Goal: Communication & Community: Share content

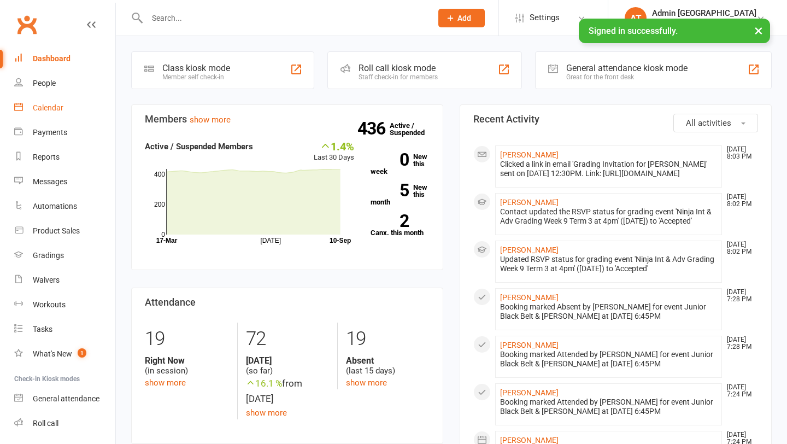
click at [55, 107] on div "Calendar" at bounding box center [48, 107] width 31 height 9
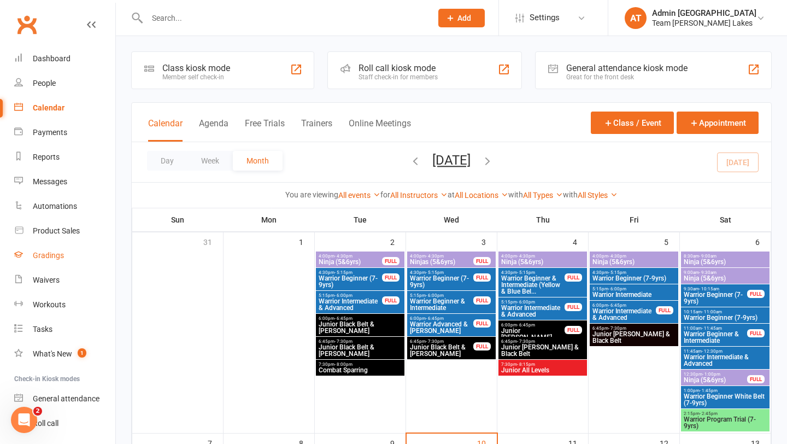
click at [59, 259] on div "Gradings" at bounding box center [48, 255] width 31 height 9
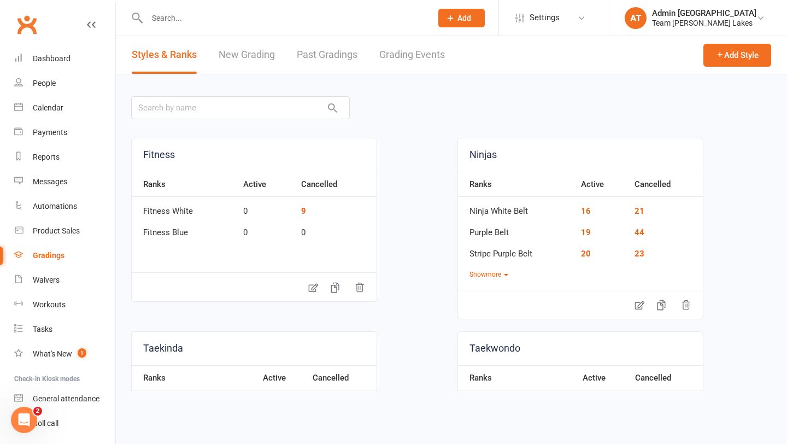
click at [427, 54] on link "Grading Events" at bounding box center [412, 55] width 66 height 38
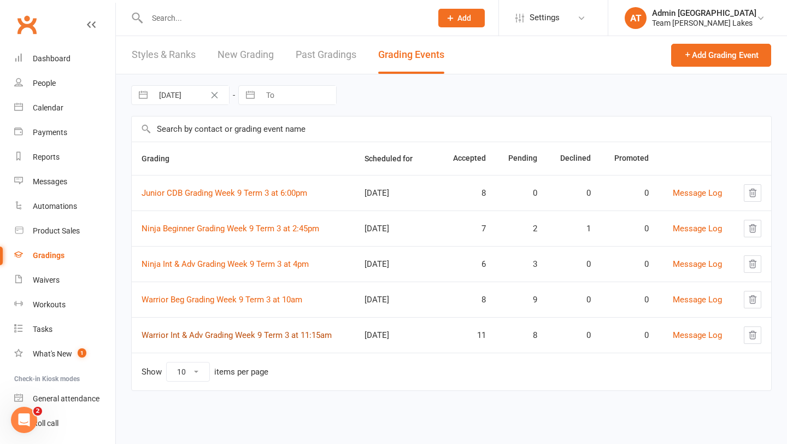
click at [259, 336] on link "Warrior Int & Adv Grading Week 9 Term 3 at 11:15am" at bounding box center [237, 335] width 190 height 10
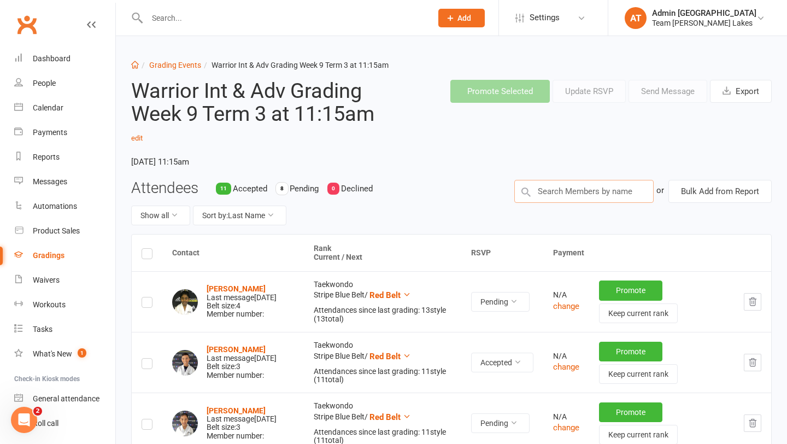
click at [587, 192] on input "text" at bounding box center [583, 191] width 139 height 23
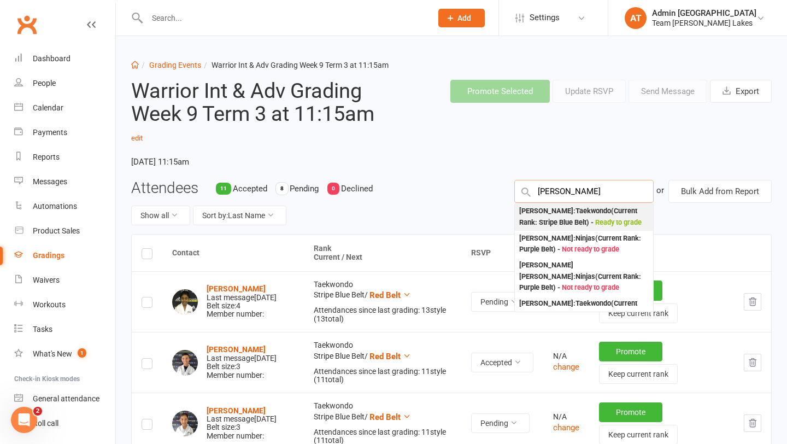
type input "[PERSON_NAME]"
click at [595, 221] on span "Ready to grade" at bounding box center [618, 222] width 46 height 8
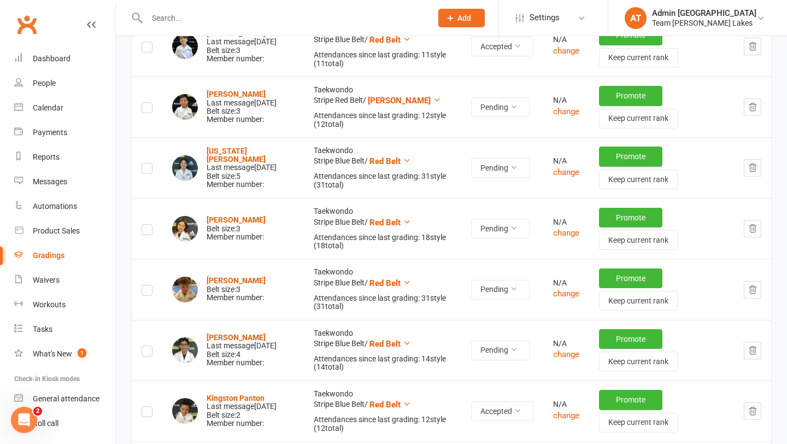
scroll to position [958, 0]
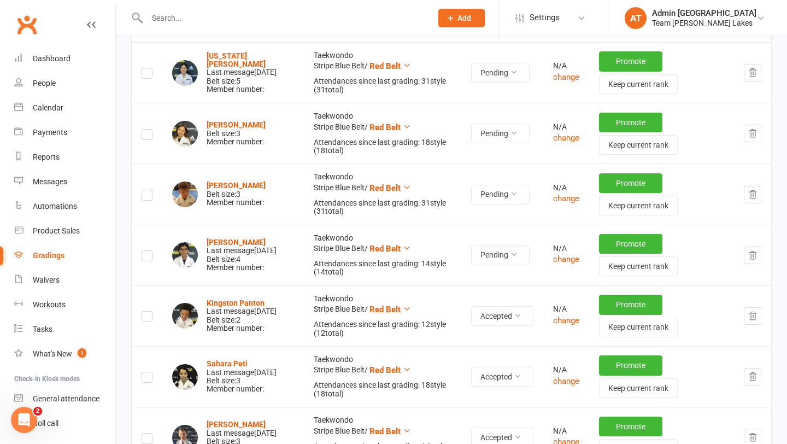
click at [148, 136] on label at bounding box center [147, 136] width 11 height 0
click at [148, 130] on input "checkbox" at bounding box center [147, 130] width 11 height 0
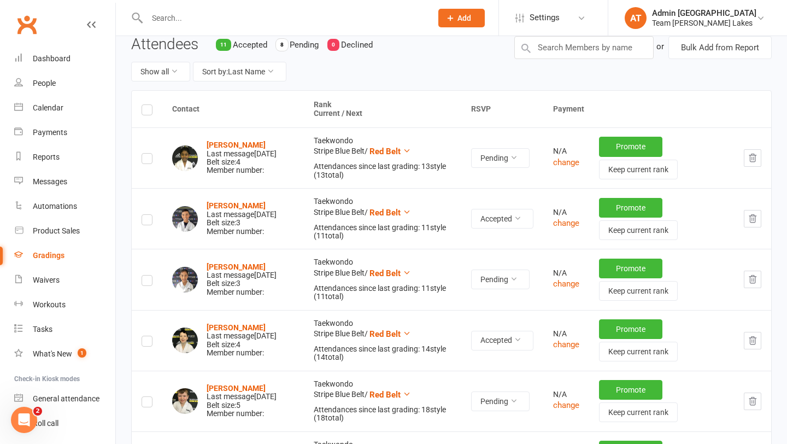
scroll to position [0, 0]
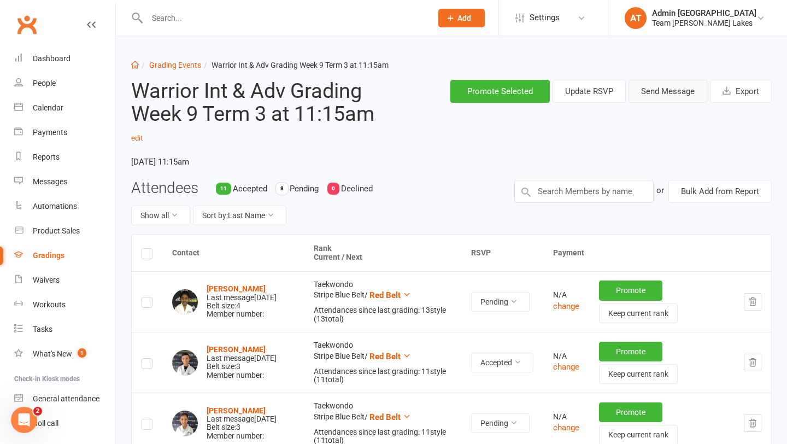
click at [676, 88] on button "Send Message" at bounding box center [668, 91] width 79 height 23
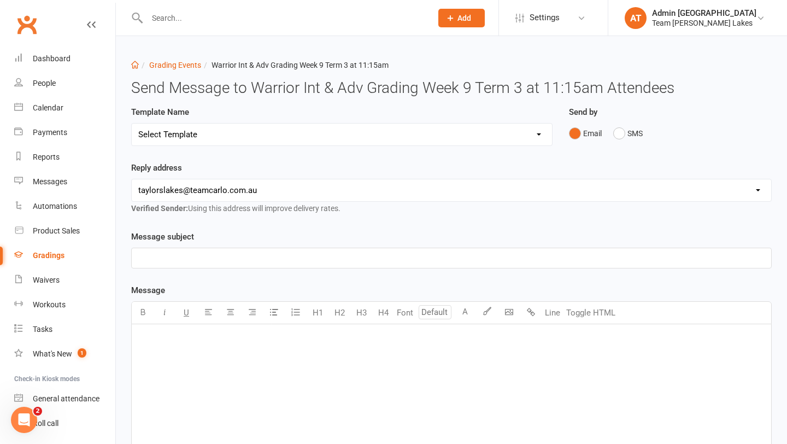
click at [339, 133] on select "Select Template [SMS] Black Belt Payment Advice (Black Belt & Kukkiwon) [SMS] B…" at bounding box center [342, 135] width 420 height 22
select select "20"
click at [132, 124] on select "Select Template [SMS] Black Belt Payment Advice (Black Belt & Kukkiwon) [SMS] B…" at bounding box center [342, 135] width 420 height 22
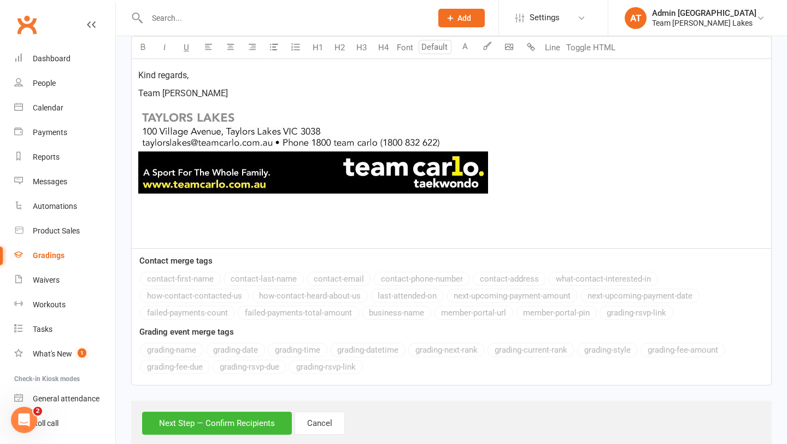
scroll to position [669, 0]
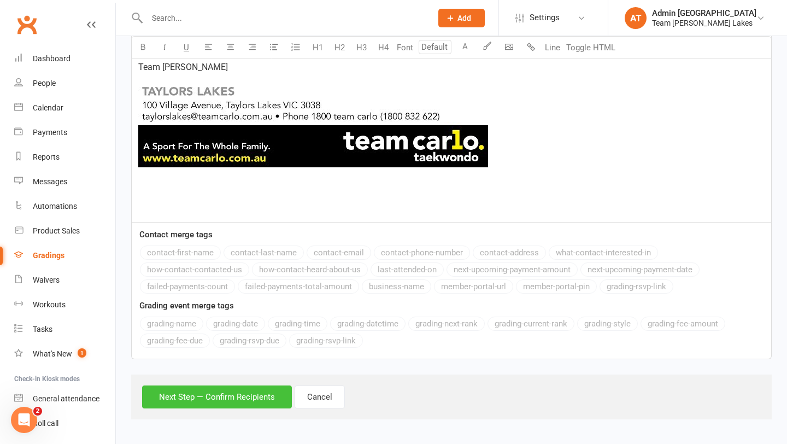
click at [245, 401] on button "Next Step — Confirm Recipients" at bounding box center [217, 396] width 150 height 23
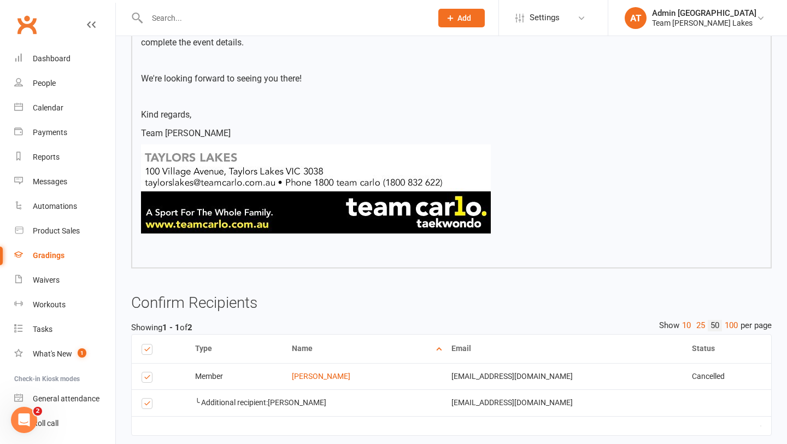
scroll to position [585, 0]
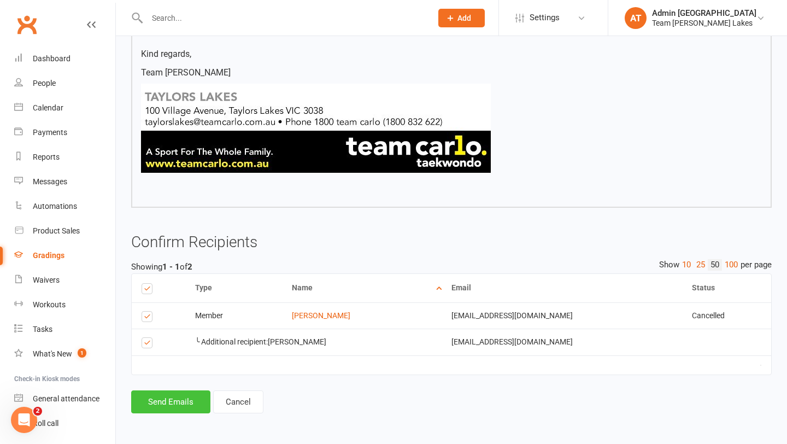
click at [178, 401] on button "Send Emails" at bounding box center [170, 401] width 79 height 23
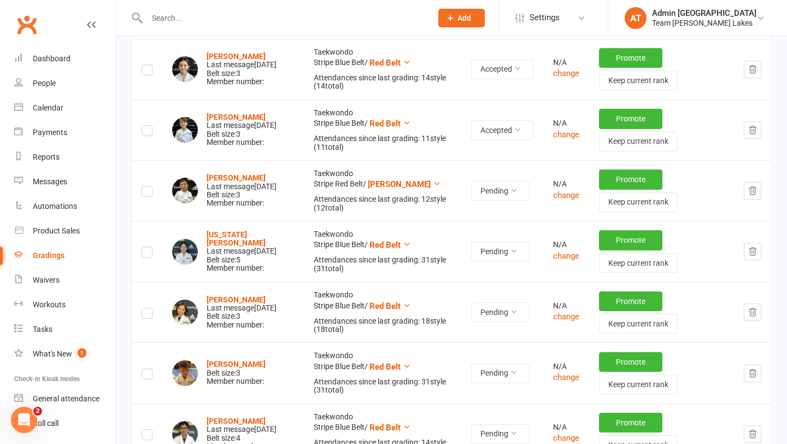
scroll to position [784, 0]
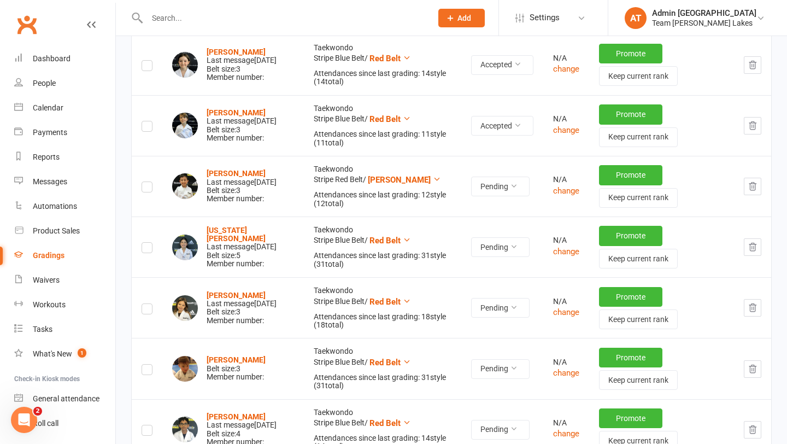
click at [148, 310] on label at bounding box center [147, 310] width 11 height 0
click at [148, 304] on input "checkbox" at bounding box center [147, 304] width 11 height 0
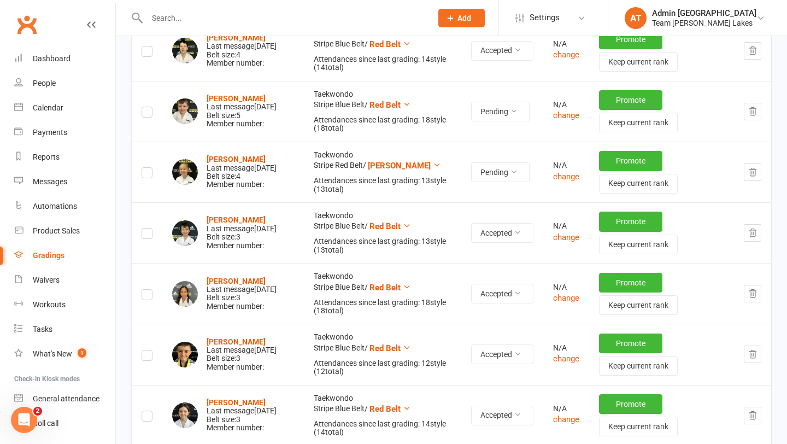
scroll to position [0, 0]
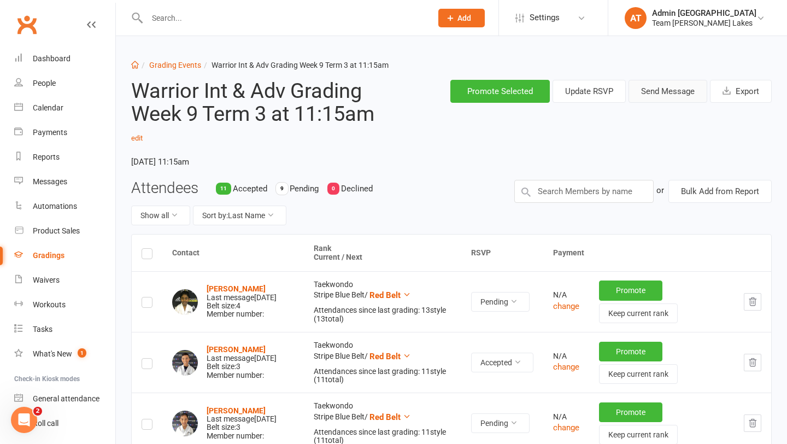
click at [676, 93] on button "Send Message" at bounding box center [668, 91] width 79 height 23
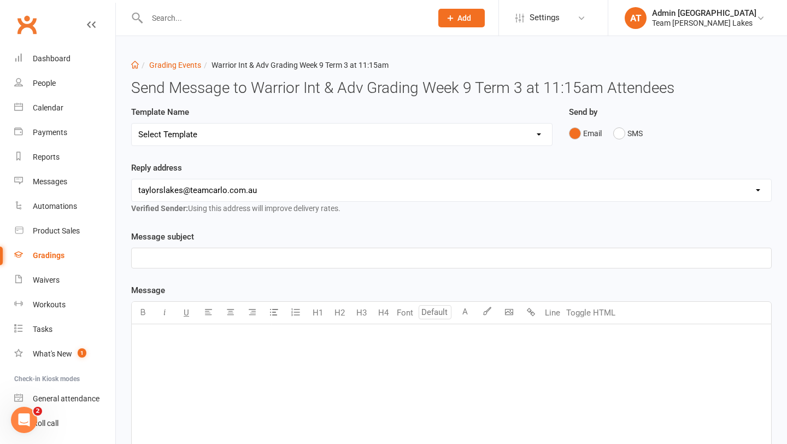
click at [362, 136] on select "Select Template [SMS] Black Belt Payment Advice (Black Belt & Kukkiwon) [SMS] B…" at bounding box center [342, 135] width 420 height 22
select select "22"
click at [132, 124] on select "Select Template [SMS] Black Belt Payment Advice (Black Belt & Kukkiwon) [SMS] B…" at bounding box center [342, 135] width 420 height 22
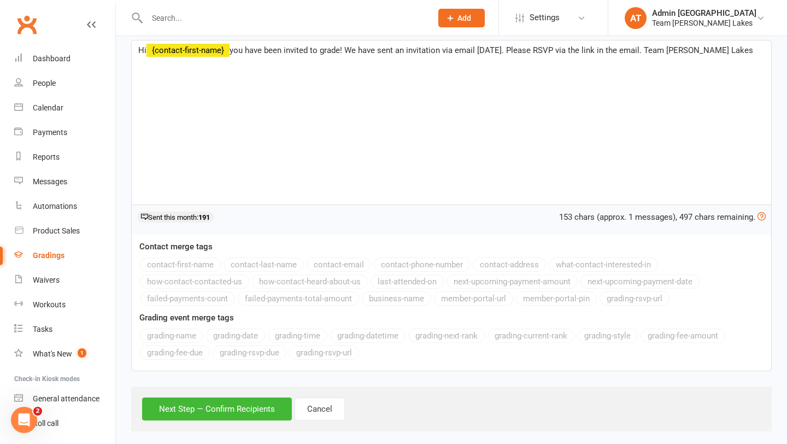
scroll to position [207, 0]
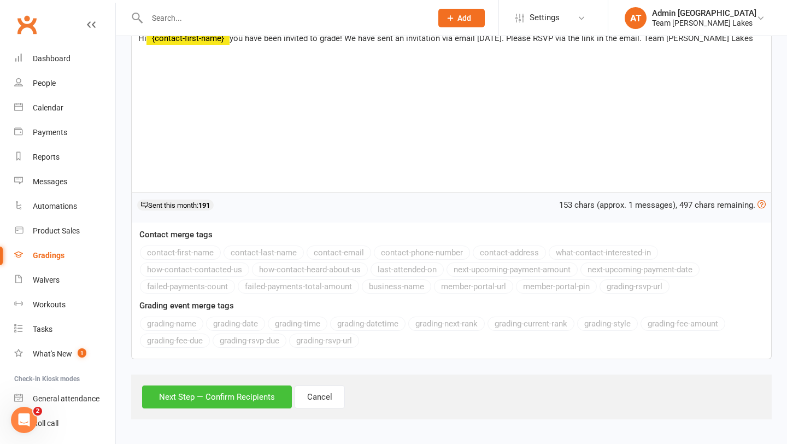
click at [245, 397] on button "Next Step — Confirm Recipients" at bounding box center [217, 396] width 150 height 23
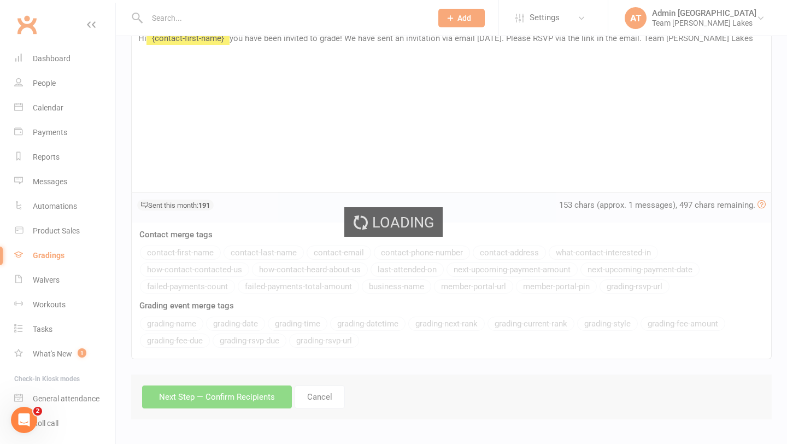
scroll to position [0, 0]
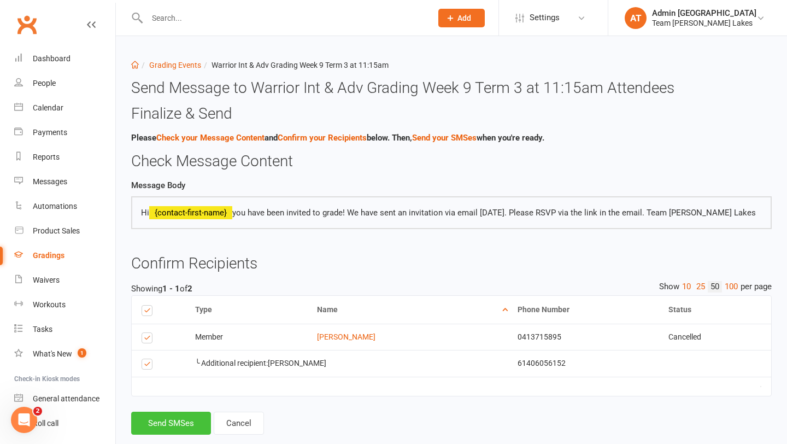
click at [186, 418] on button "Send SMSes" at bounding box center [171, 423] width 80 height 23
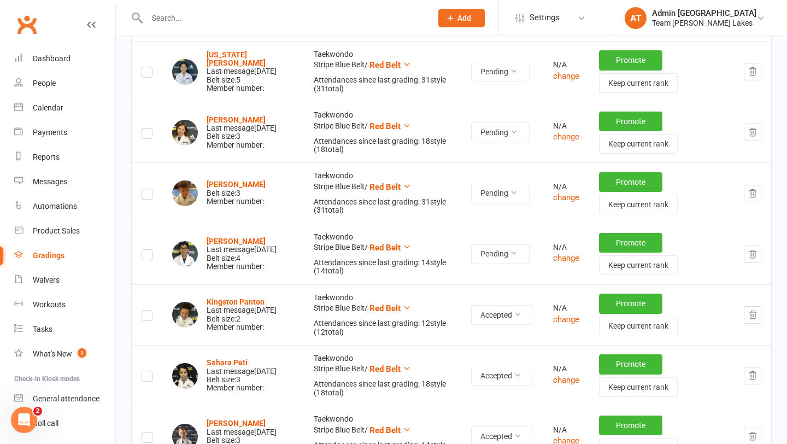
scroll to position [961, 0]
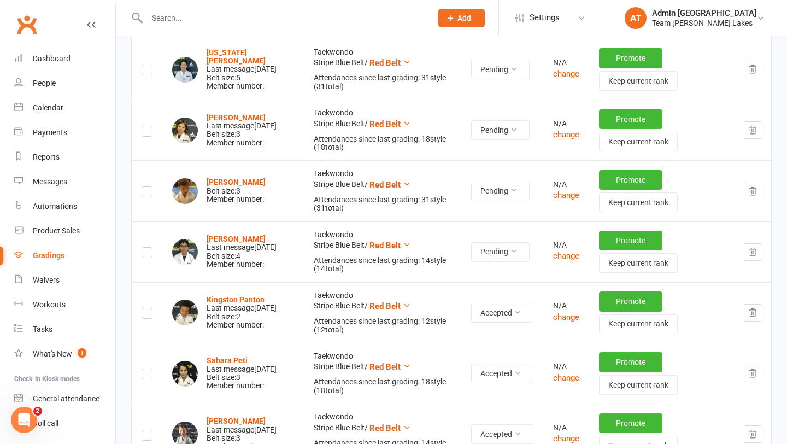
click at [754, 190] on icon "button" at bounding box center [753, 191] width 10 height 10
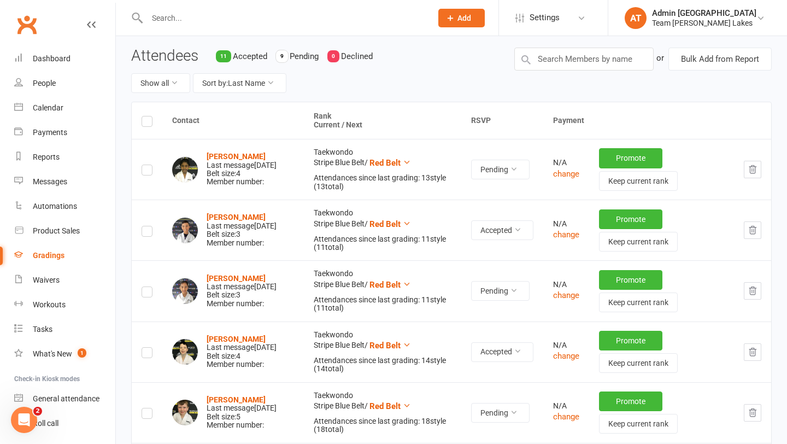
scroll to position [0, 0]
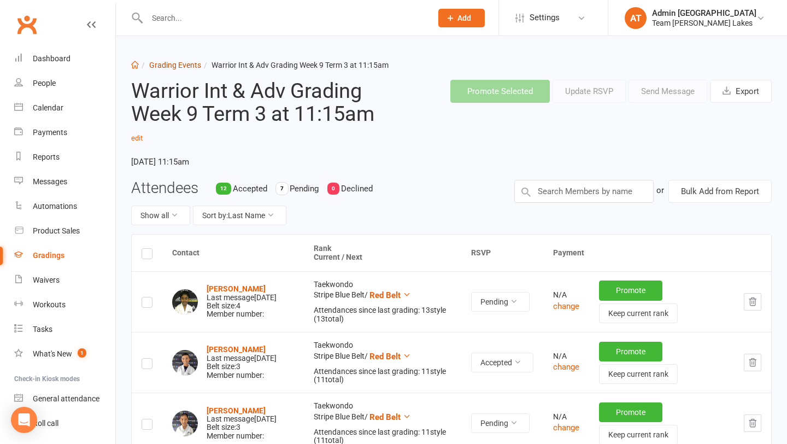
click at [180, 66] on link "Grading Events" at bounding box center [175, 65] width 52 height 9
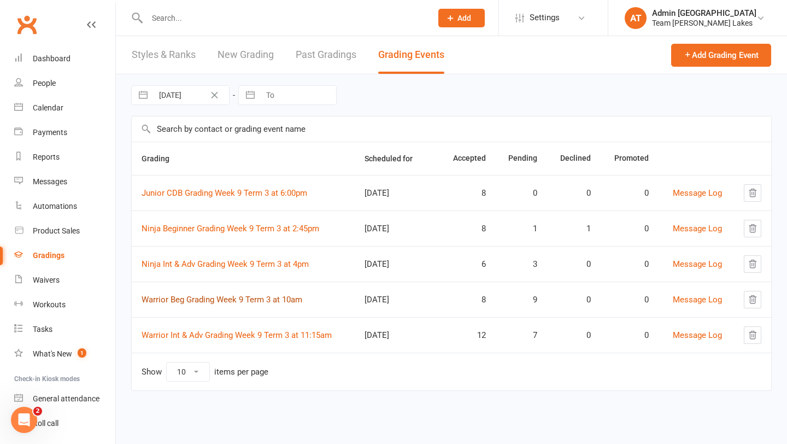
click at [233, 299] on link "Warrior Beg Grading Week 9 Term 3 at 10am" at bounding box center [222, 300] width 161 height 10
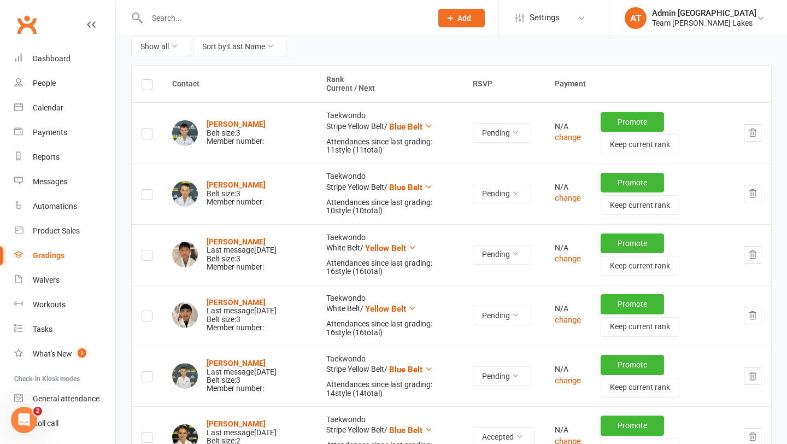
scroll to position [148, 0]
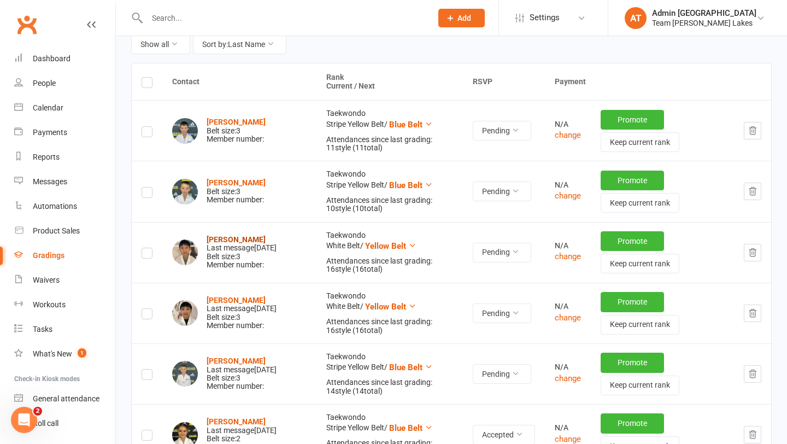
click at [236, 235] on strong "Ethan De Ocampo" at bounding box center [236, 239] width 59 height 9
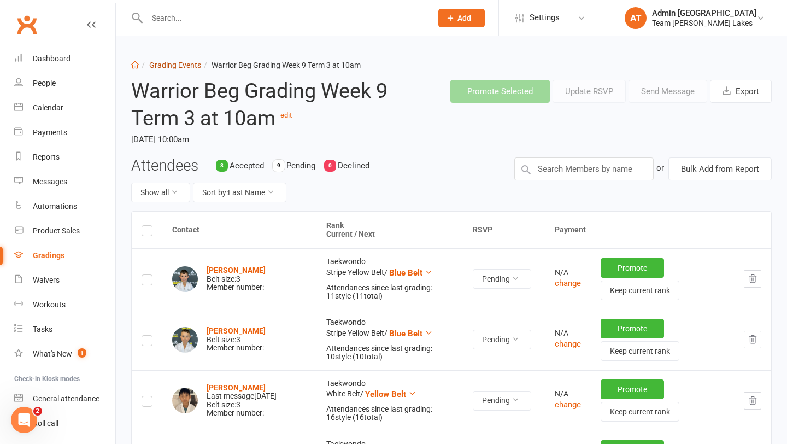
click at [186, 63] on link "Grading Events" at bounding box center [175, 65] width 52 height 9
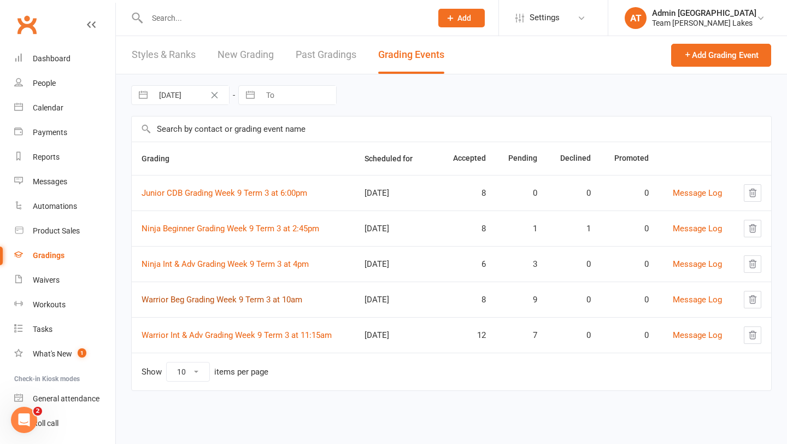
click at [191, 302] on link "Warrior Beg Grading Week 9 Term 3 at 10am" at bounding box center [222, 300] width 161 height 10
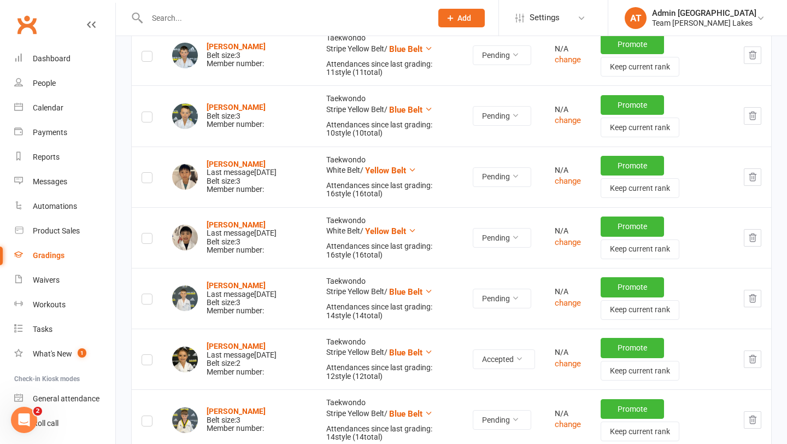
scroll to position [226, 0]
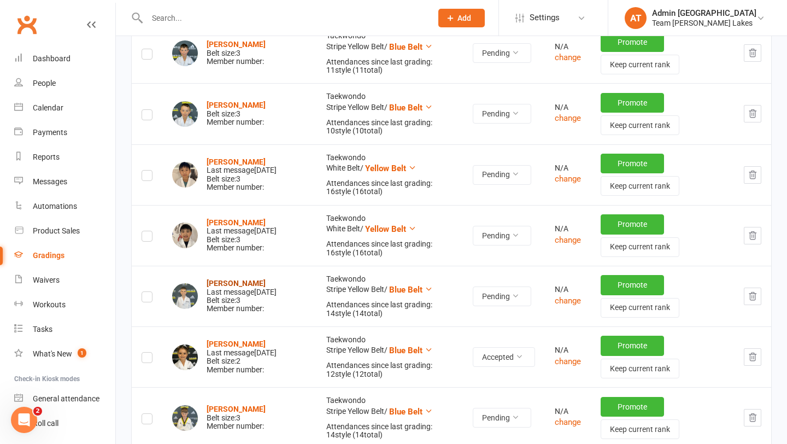
click at [233, 279] on strong "Kirill Fridman" at bounding box center [236, 283] width 59 height 9
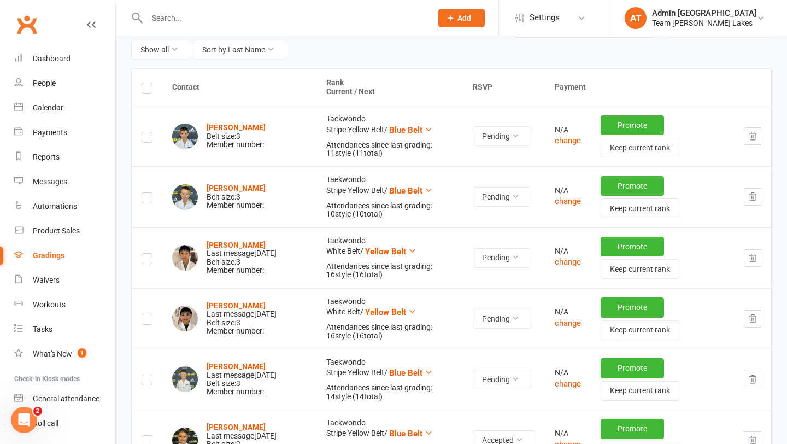
scroll to position [166, 0]
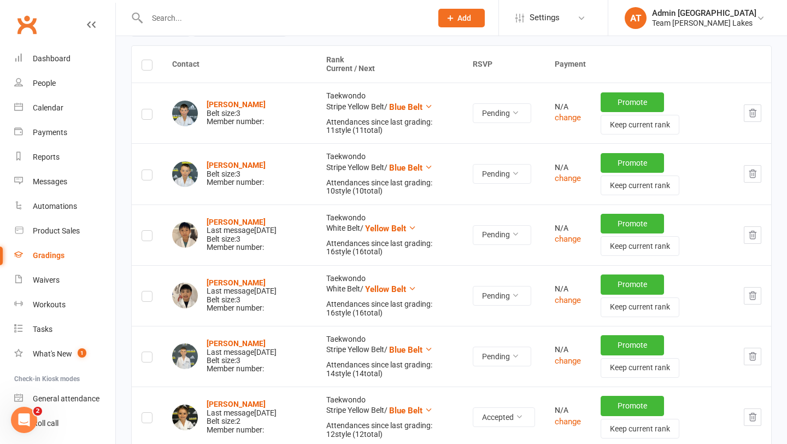
click at [145, 237] on label at bounding box center [147, 237] width 11 height 0
click at [145, 231] on input "checkbox" at bounding box center [147, 231] width 11 height 0
click at [148, 298] on label at bounding box center [147, 298] width 11 height 0
click at [148, 291] on input "checkbox" at bounding box center [147, 291] width 11 height 0
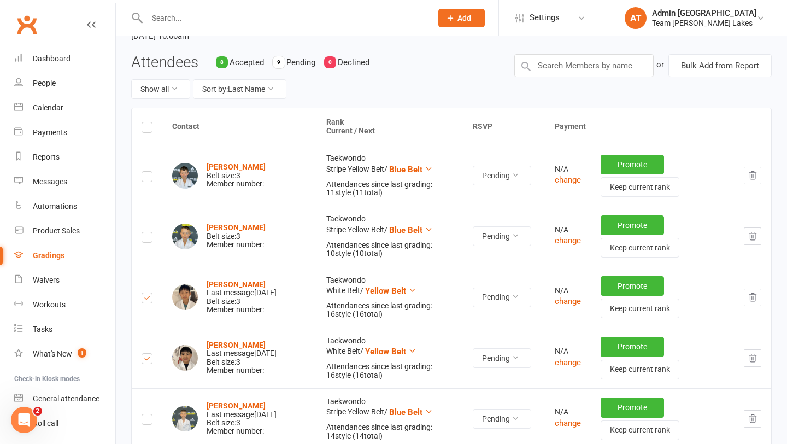
scroll to position [0, 0]
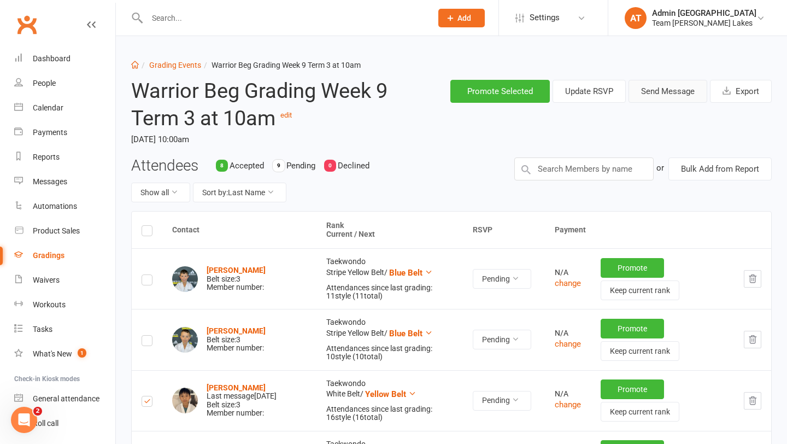
click at [676, 91] on button "Send Message" at bounding box center [668, 91] width 79 height 23
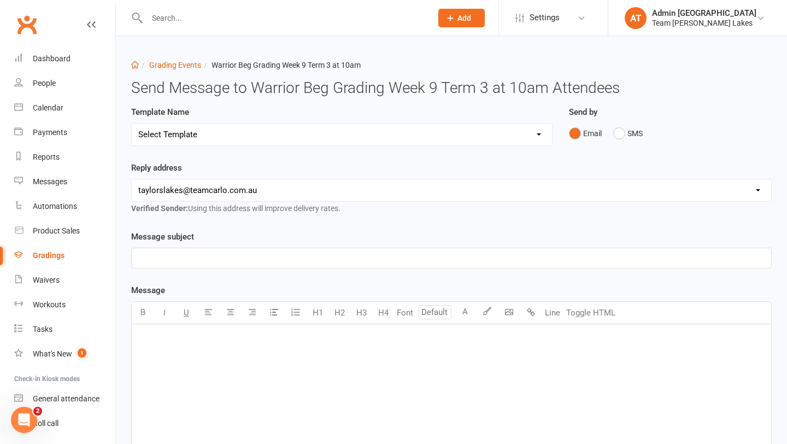
click at [424, 127] on select "Select Template [SMS] Black Belt Payment Advice (Black Belt & Kukkiwon) [SMS] B…" at bounding box center [342, 135] width 420 height 22
select select "20"
click at [132, 124] on select "Select Template [SMS] Black Belt Payment Advice (Black Belt & Kukkiwon) [SMS] B…" at bounding box center [342, 135] width 420 height 22
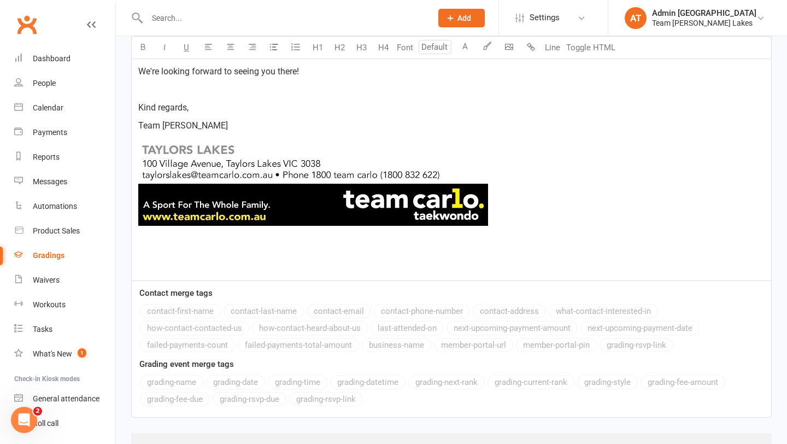
scroll to position [641, 0]
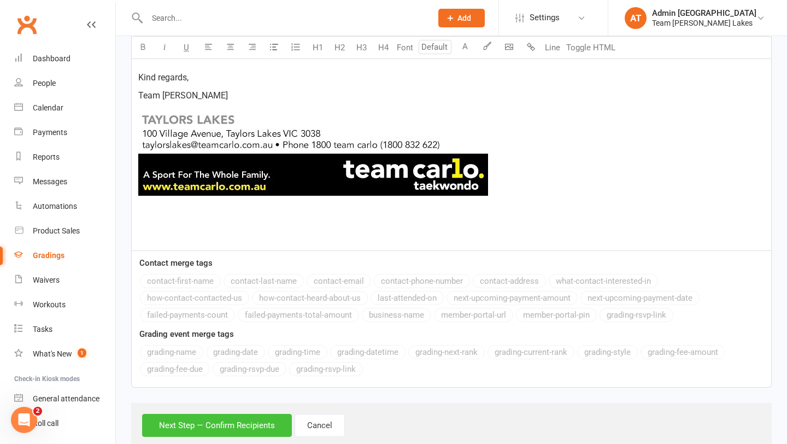
click at [233, 421] on button "Next Step — Confirm Recipients" at bounding box center [217, 425] width 150 height 23
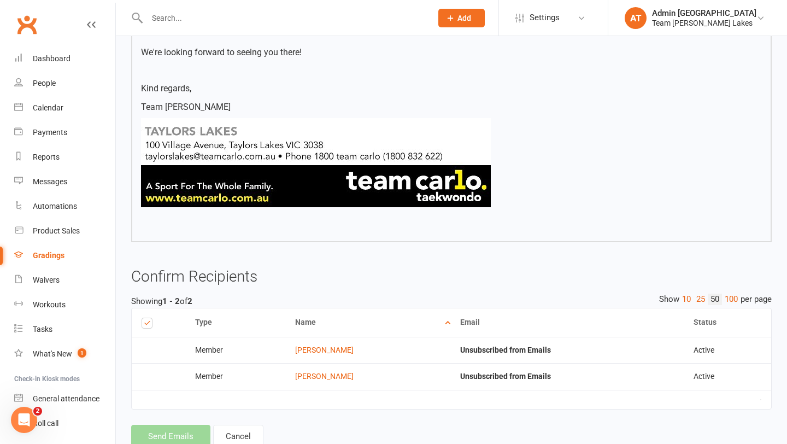
scroll to position [585, 0]
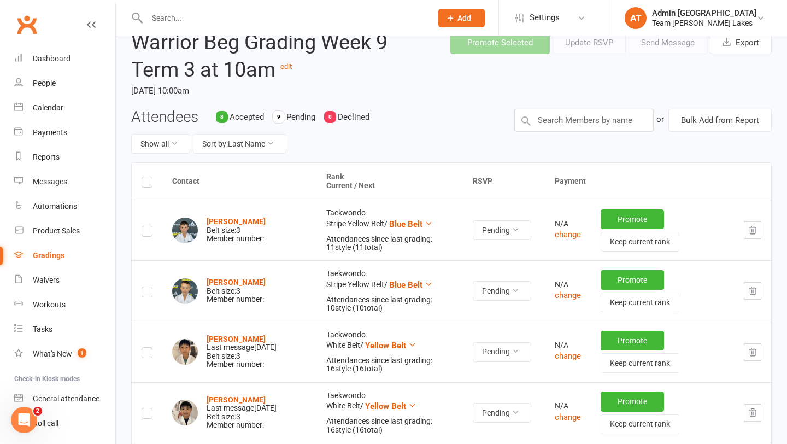
scroll to position [68, 0]
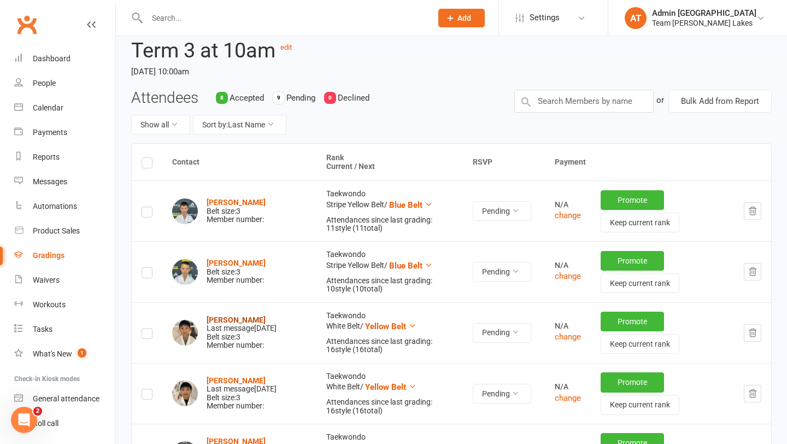
click at [239, 315] on strong "Ethan De Ocampo" at bounding box center [236, 319] width 59 height 9
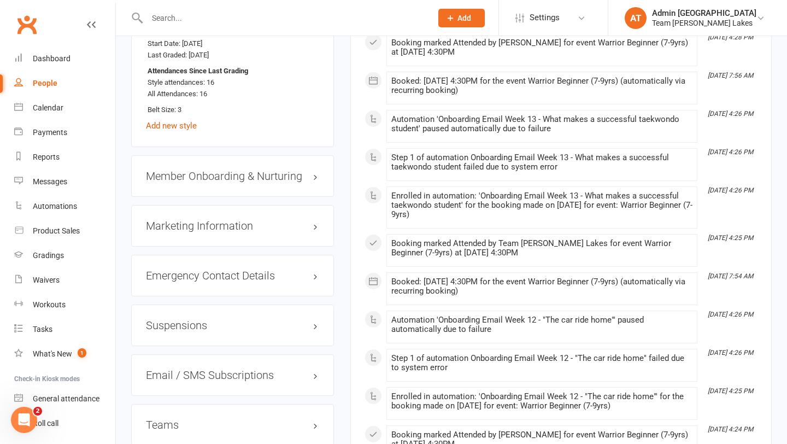
scroll to position [994, 0]
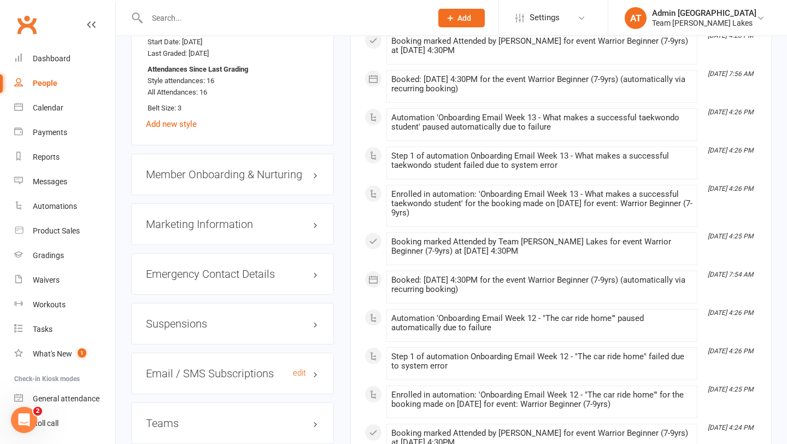
click at [308, 367] on h3 "Email / SMS Subscriptions edit" at bounding box center [232, 373] width 173 height 12
click at [300, 368] on link "edit" at bounding box center [299, 372] width 13 height 9
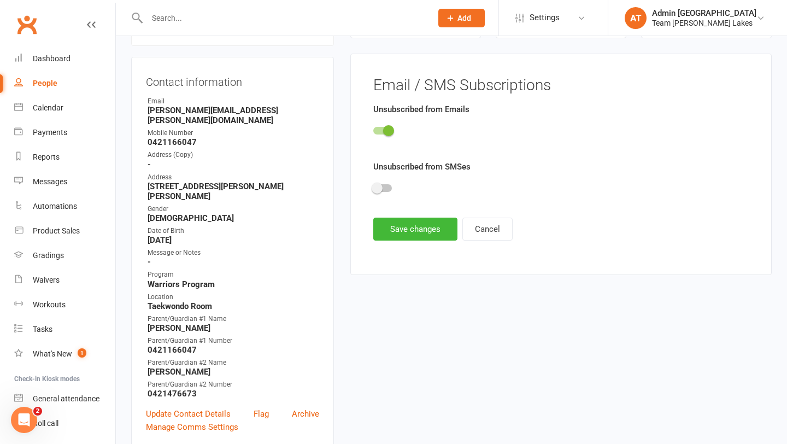
scroll to position [93, 0]
click at [378, 193] on span at bounding box center [377, 189] width 11 height 11
click at [373, 187] on input "checkbox" at bounding box center [373, 187] width 0 height 0
click at [490, 233] on button "Cancel" at bounding box center [487, 230] width 50 height 23
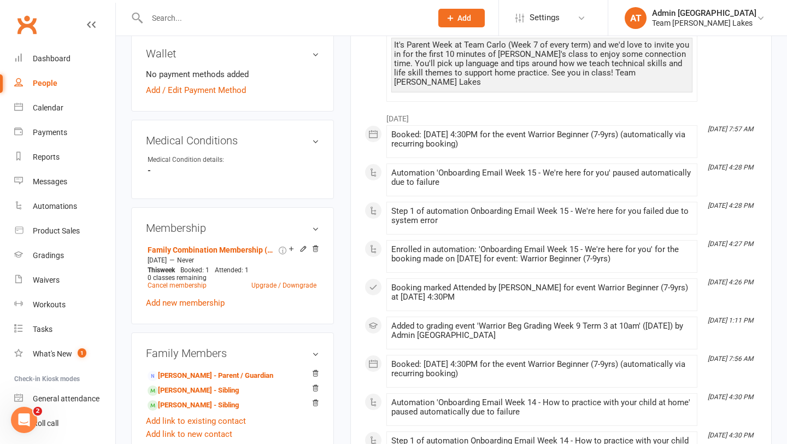
scroll to position [520, 0]
